Goal: Transaction & Acquisition: Subscribe to service/newsletter

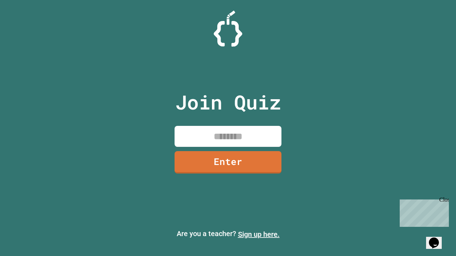
click at [259, 235] on link "Sign up here." at bounding box center [259, 234] width 42 height 9
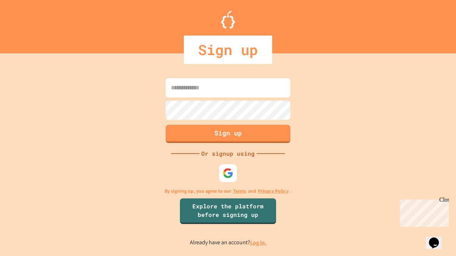
click at [259, 243] on link "Log in." at bounding box center [258, 242] width 16 height 7
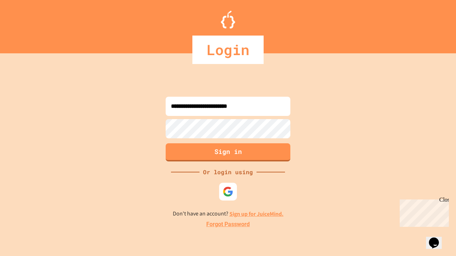
type input "**********"
